Goal: Transaction & Acquisition: Purchase product/service

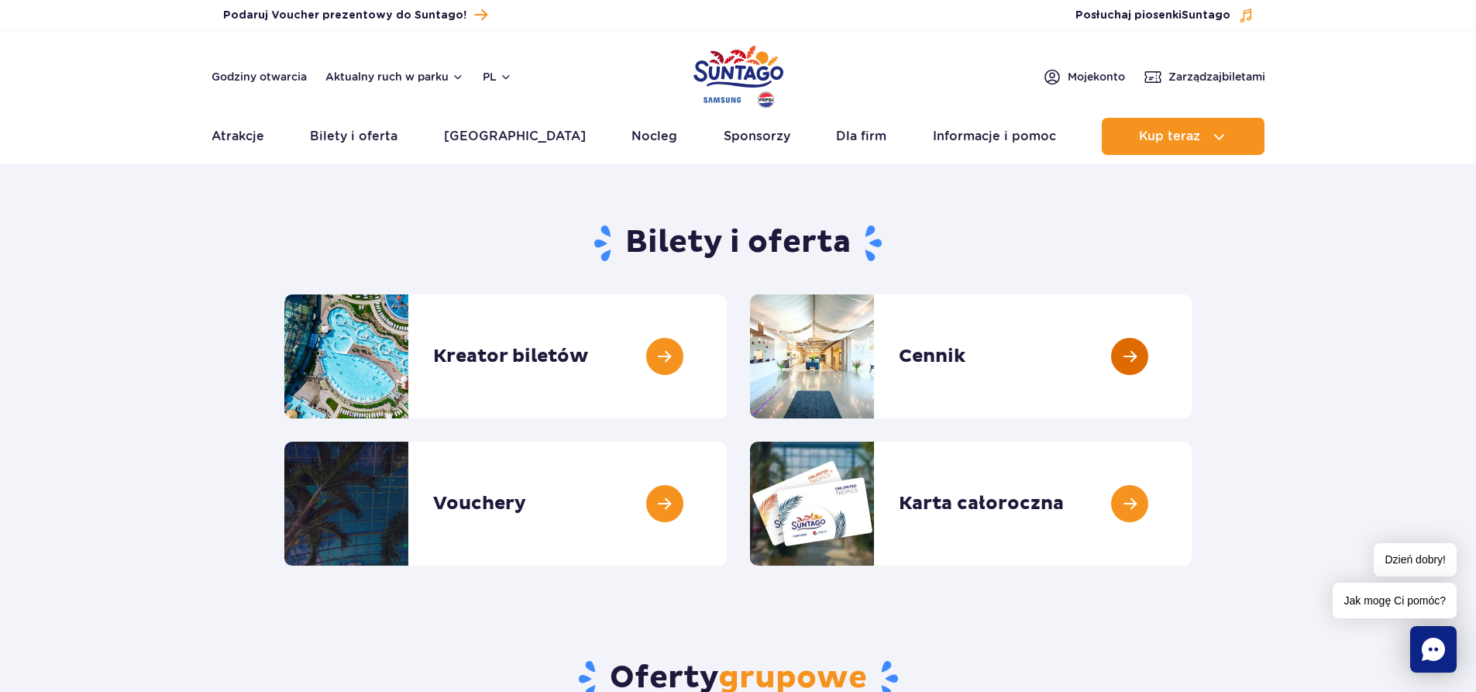
click at [1192, 357] on link at bounding box center [1192, 357] width 0 height 124
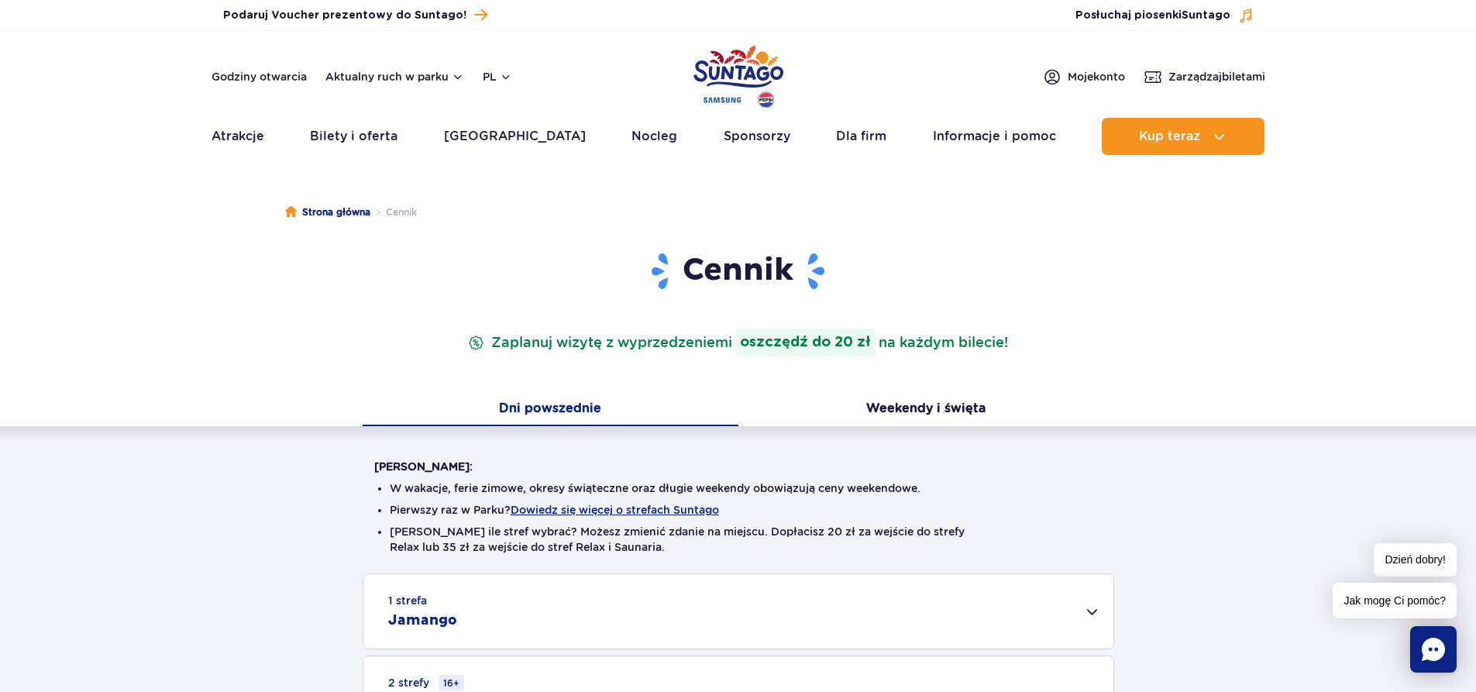
click at [561, 408] on button "Dni powszednie" at bounding box center [551, 410] width 376 height 33
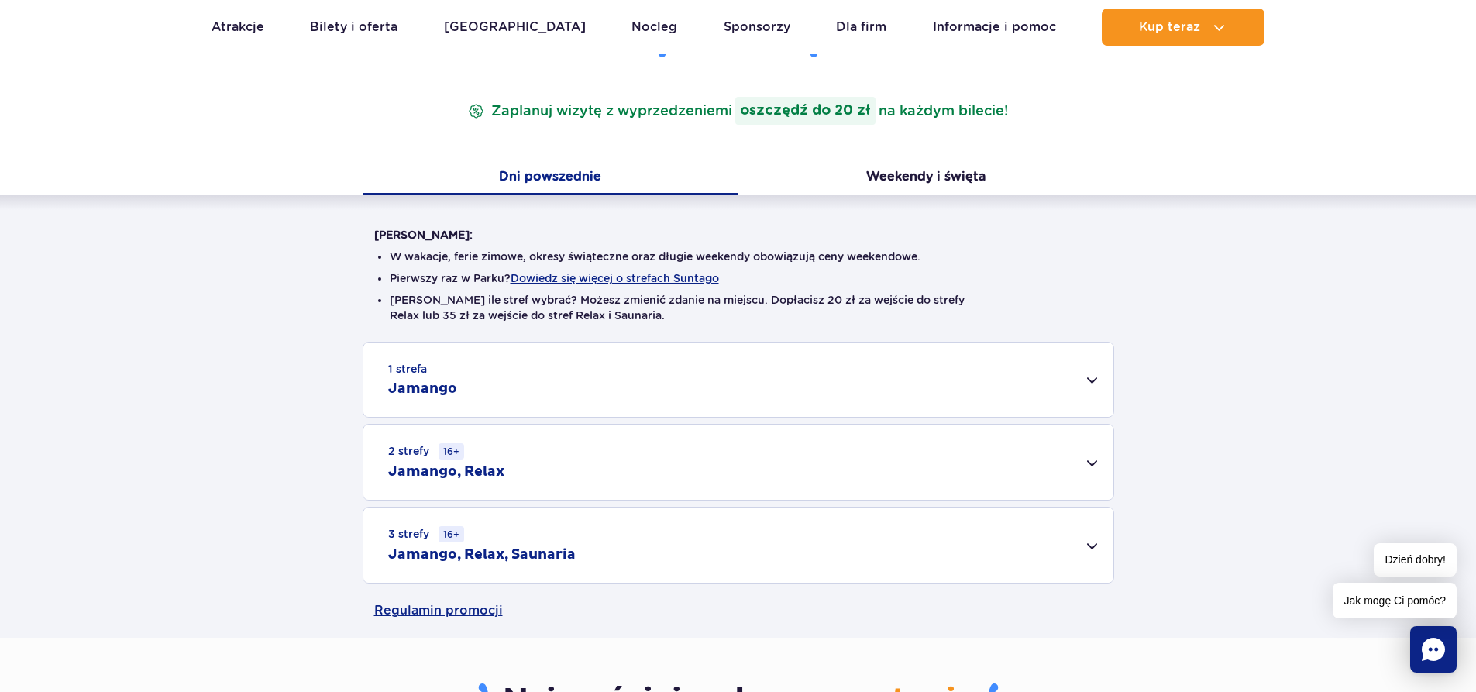
scroll to position [233, 0]
click at [1094, 382] on div "1 strefa Jamango" at bounding box center [738, 379] width 750 height 74
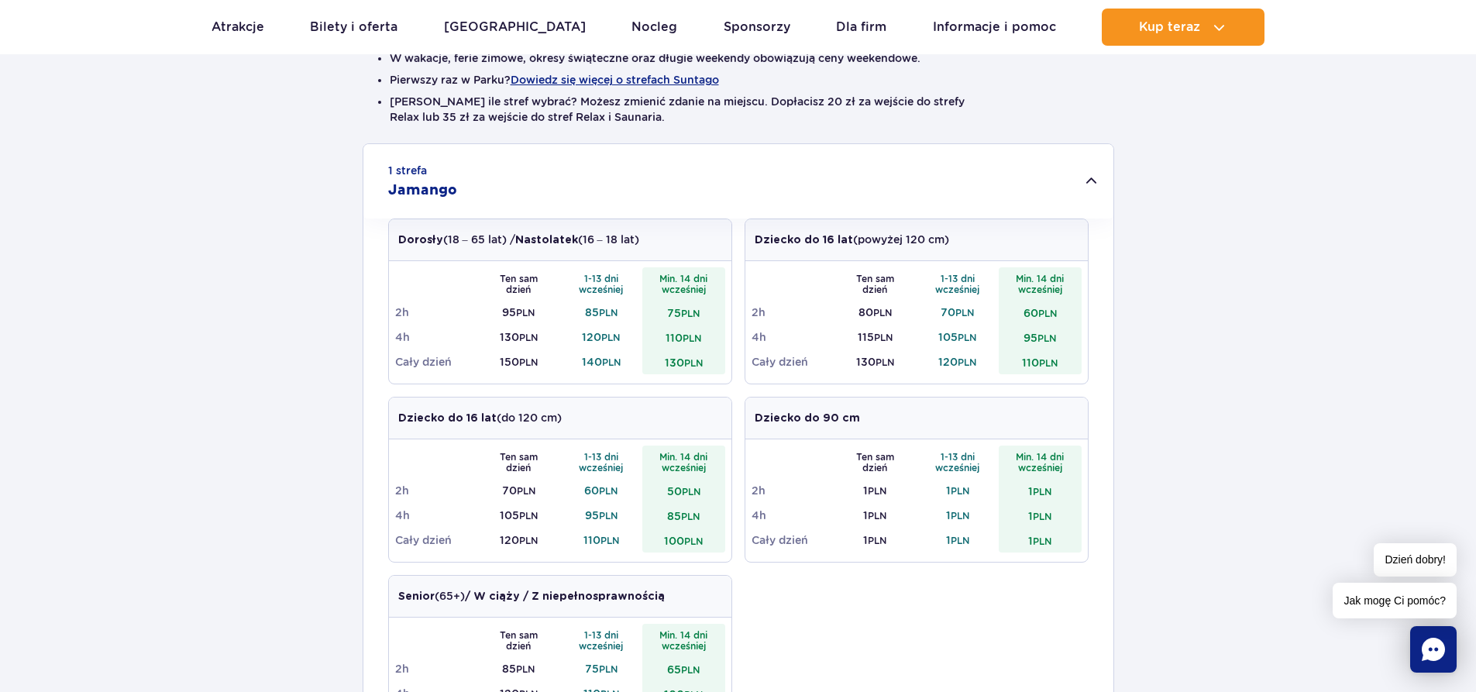
scroll to position [465, 0]
